Goal: Task Accomplishment & Management: Complete application form

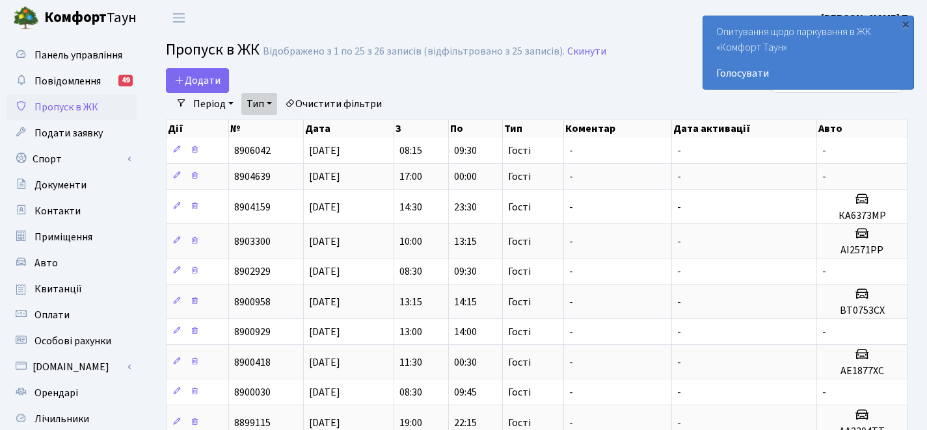
select select "25"
click at [223, 74] on link "Додати" at bounding box center [197, 80] width 63 height 25
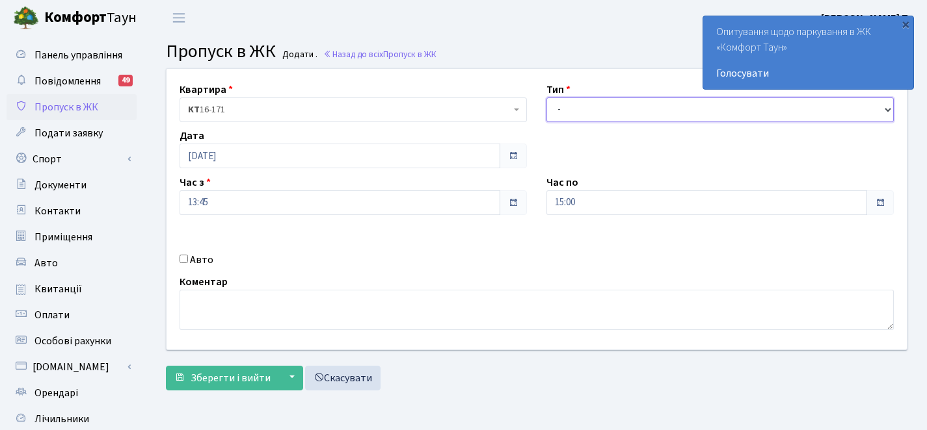
click at [560, 109] on select "- Доставка Таксі Гості Сервіс" at bounding box center [719, 110] width 347 height 25
select select "2"
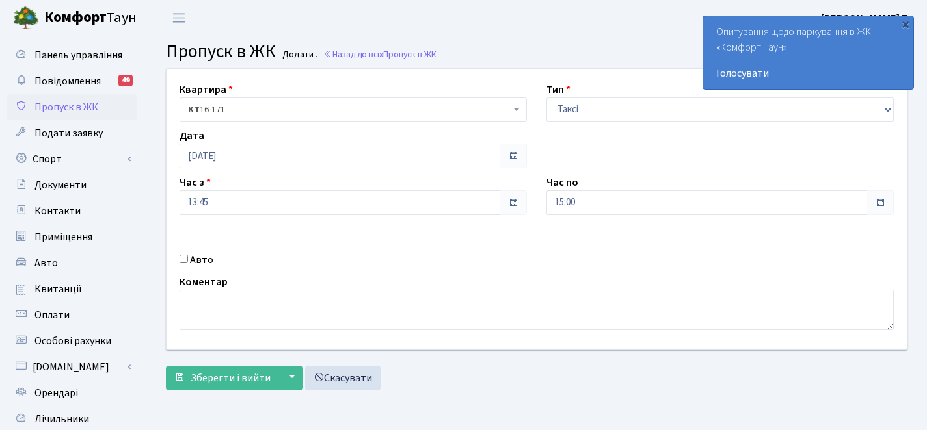
click at [194, 259] on label "Авто" at bounding box center [201, 260] width 23 height 16
click at [188, 259] on input "Авто" at bounding box center [183, 259] width 8 height 8
checkbox input "true"
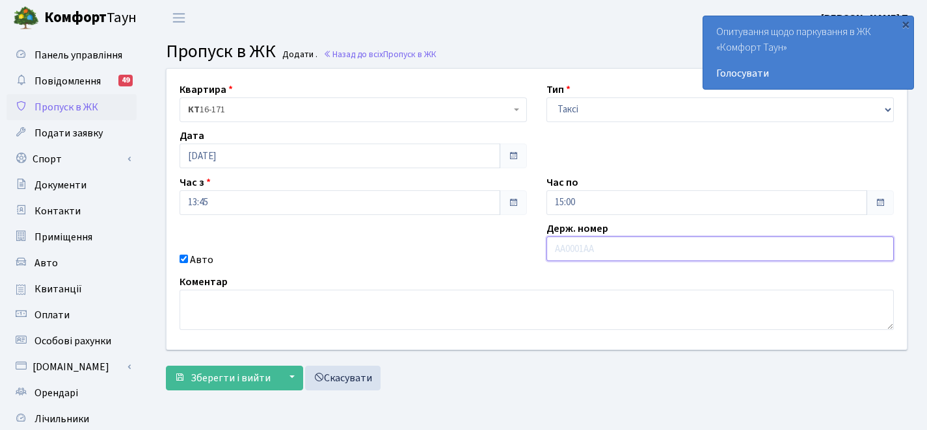
click at [680, 249] on input "text" at bounding box center [719, 249] width 347 height 25
paste input "AA7174XК"
type input "AA7174XК"
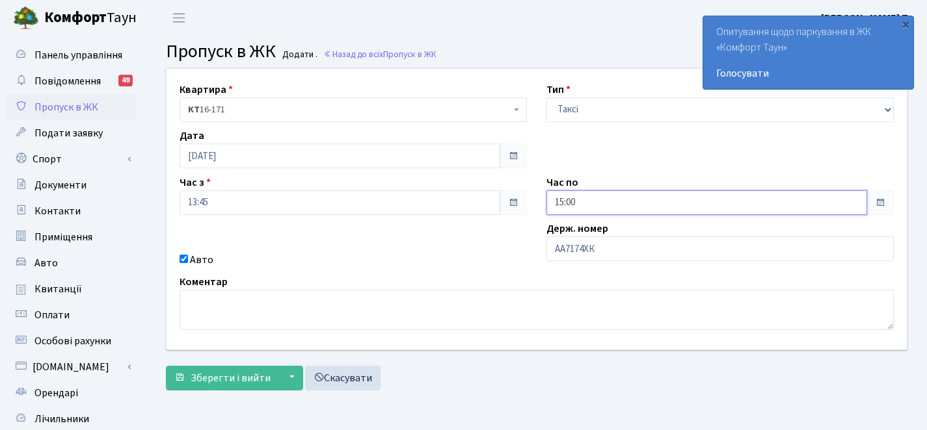
click at [601, 204] on input "15:00" at bounding box center [706, 203] width 321 height 25
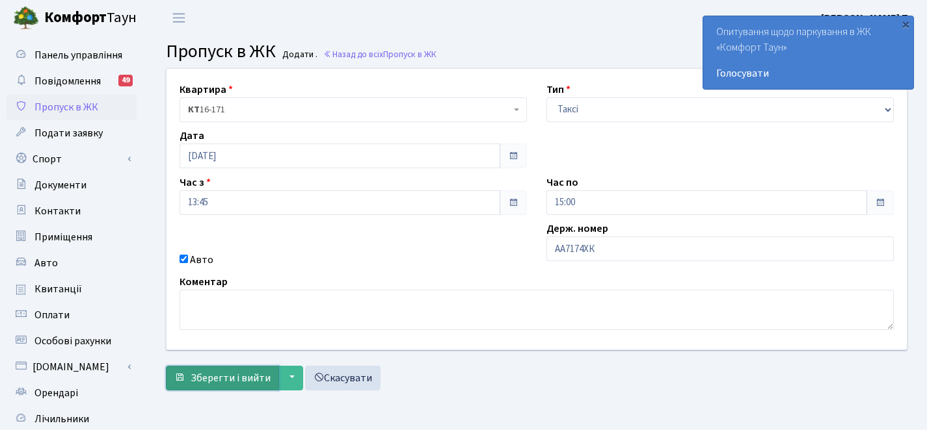
click at [211, 379] on span "Зберегти і вийти" at bounding box center [231, 378] width 80 height 14
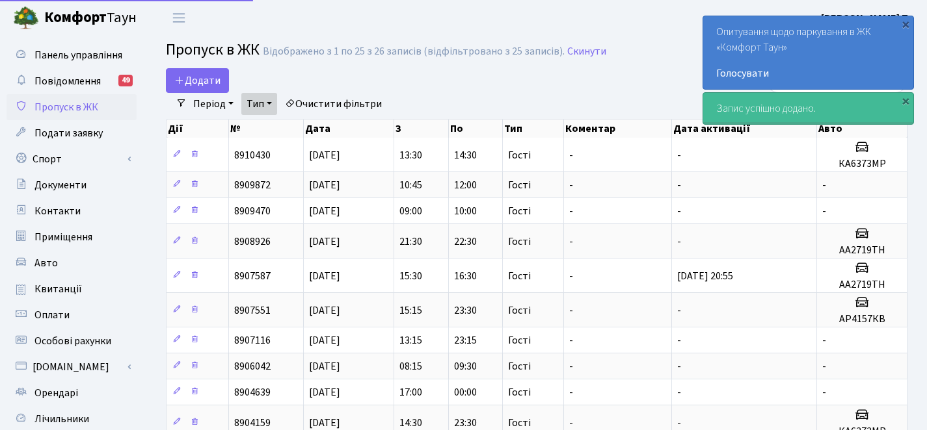
select select "25"
